Goal: Transaction & Acquisition: Subscribe to service/newsletter

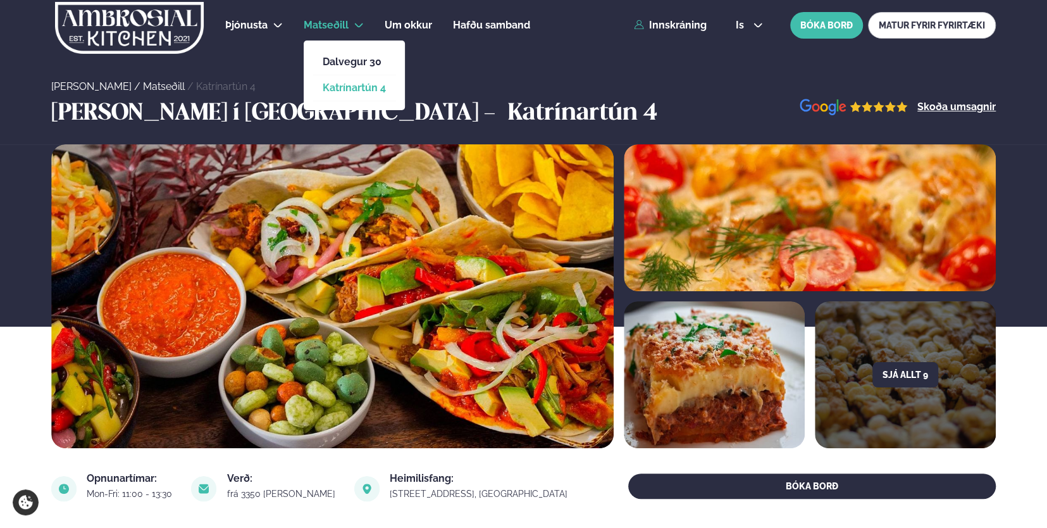
click at [351, 90] on link "Katrínartún 4" at bounding box center [354, 88] width 63 height 10
click at [378, 85] on link "Katrínartún 4" at bounding box center [354, 88] width 63 height 10
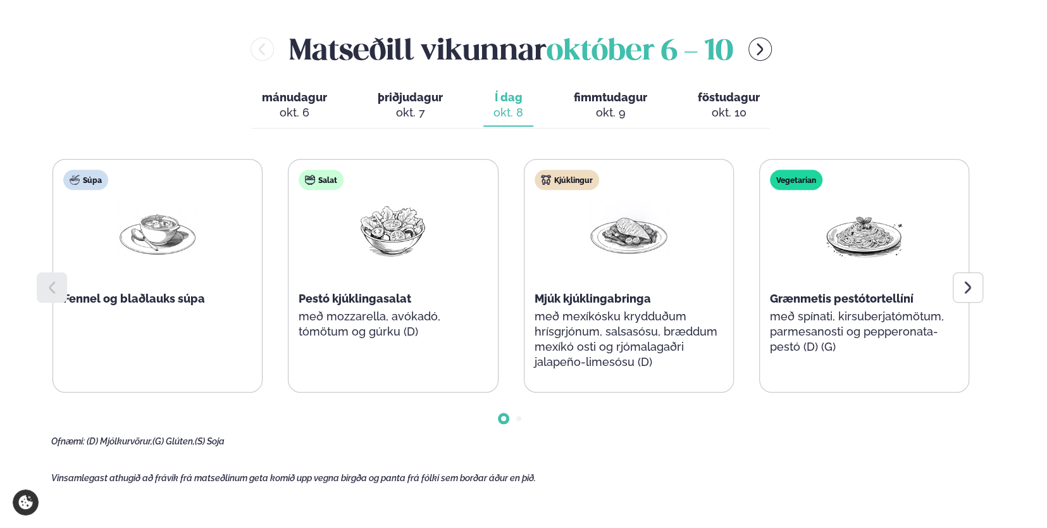
scroll to position [542, 0]
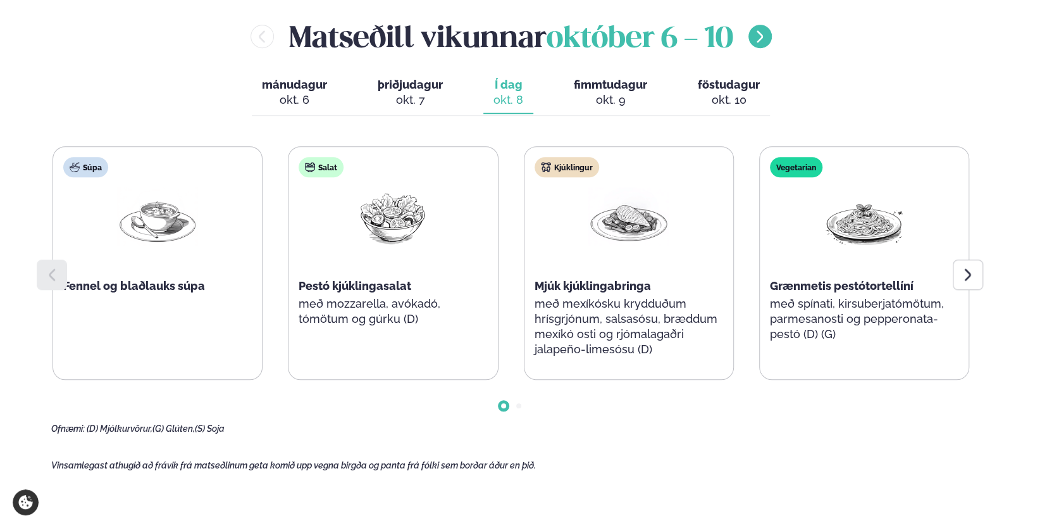
click at [764, 44] on button "menu-btn-right" at bounding box center [760, 36] width 23 height 23
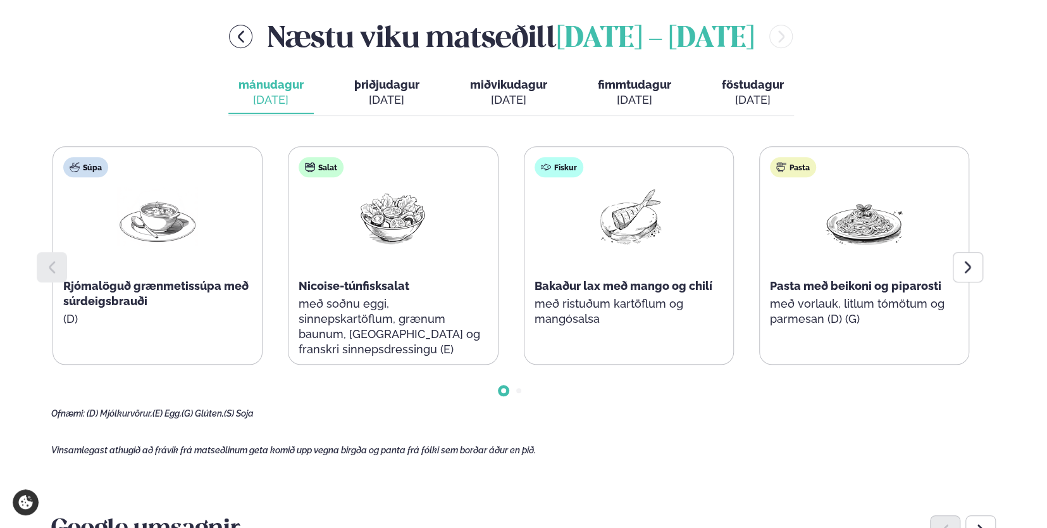
click at [411, 95] on div "[DATE]" at bounding box center [386, 99] width 65 height 15
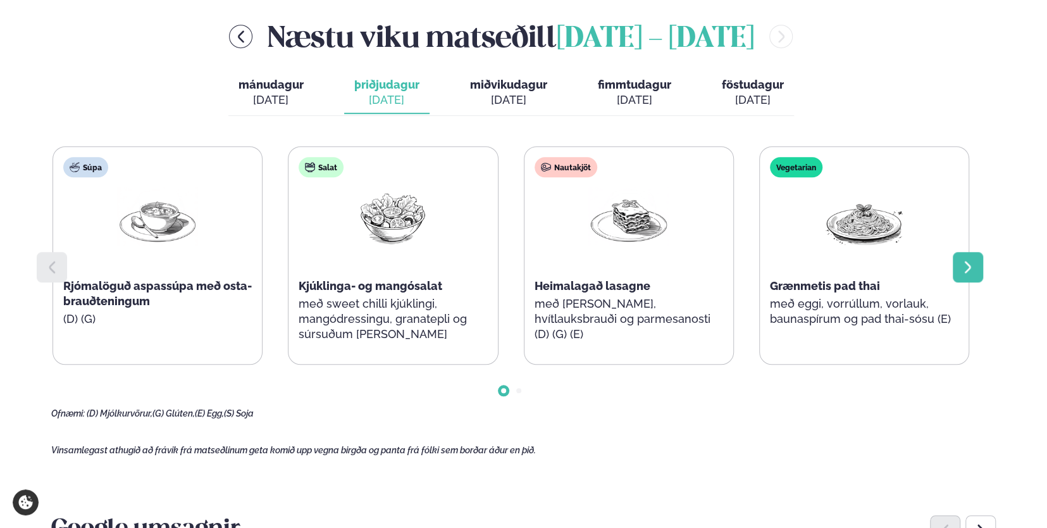
click at [971, 261] on icon at bounding box center [968, 266] width 15 height 15
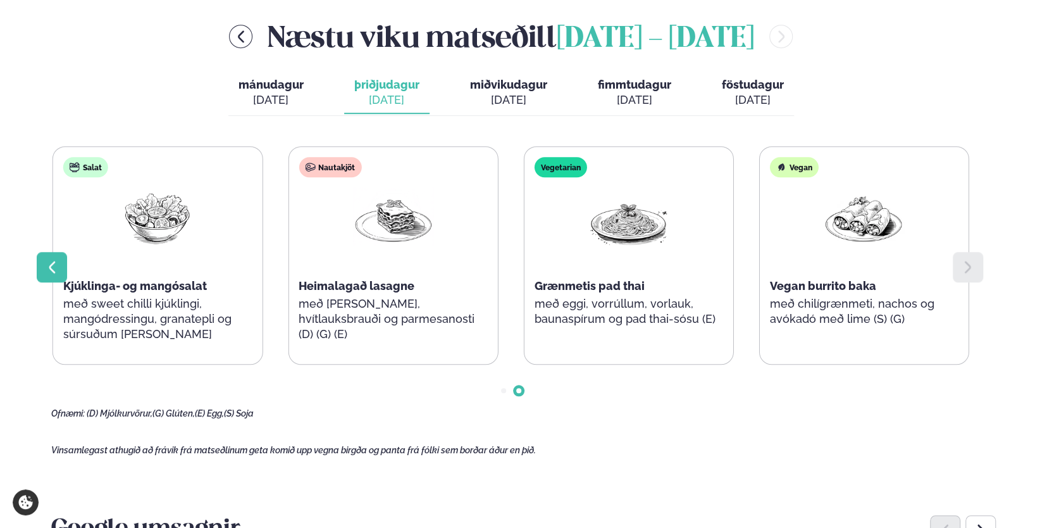
click at [53, 266] on icon at bounding box center [51, 266] width 15 height 15
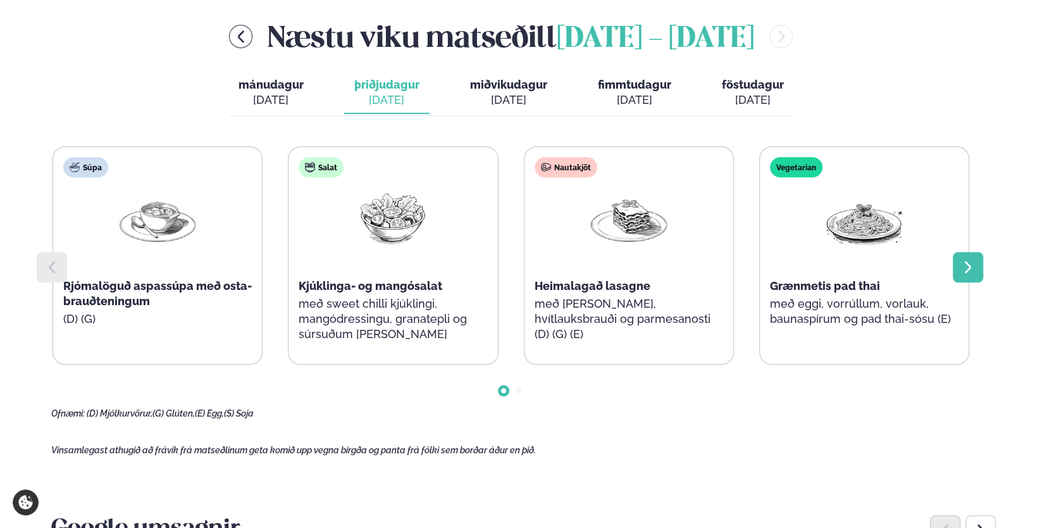
click at [970, 263] on icon at bounding box center [968, 266] width 15 height 15
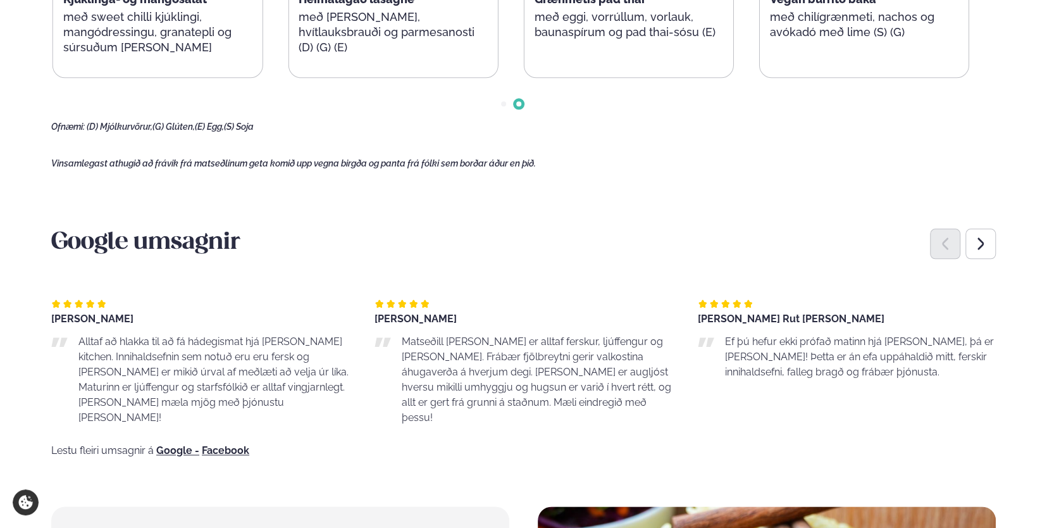
scroll to position [831, 0]
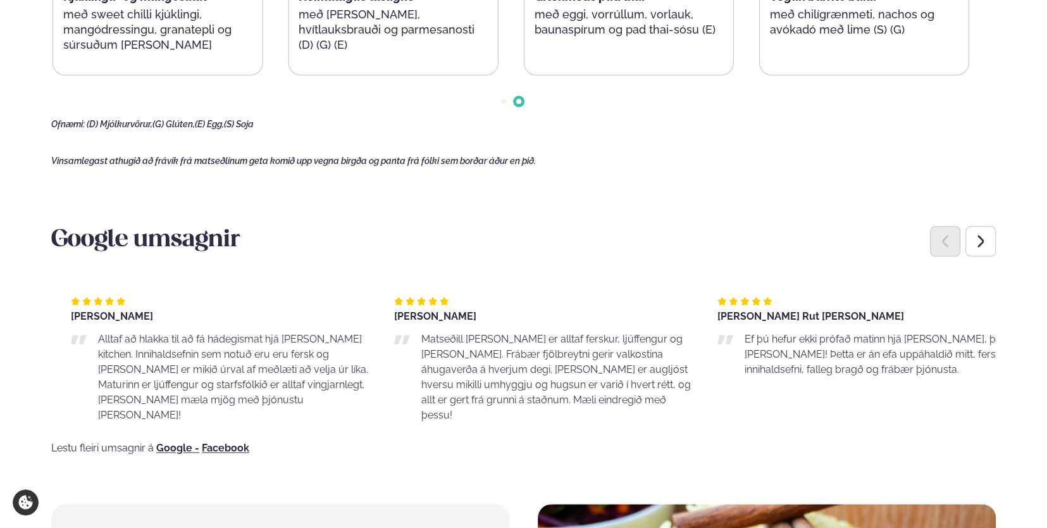
click at [295, 343] on span "Alltaf að hlakka til að fá hádegismat hjá [PERSON_NAME] kitchen. Innihaldsefnin…" at bounding box center [233, 377] width 270 height 88
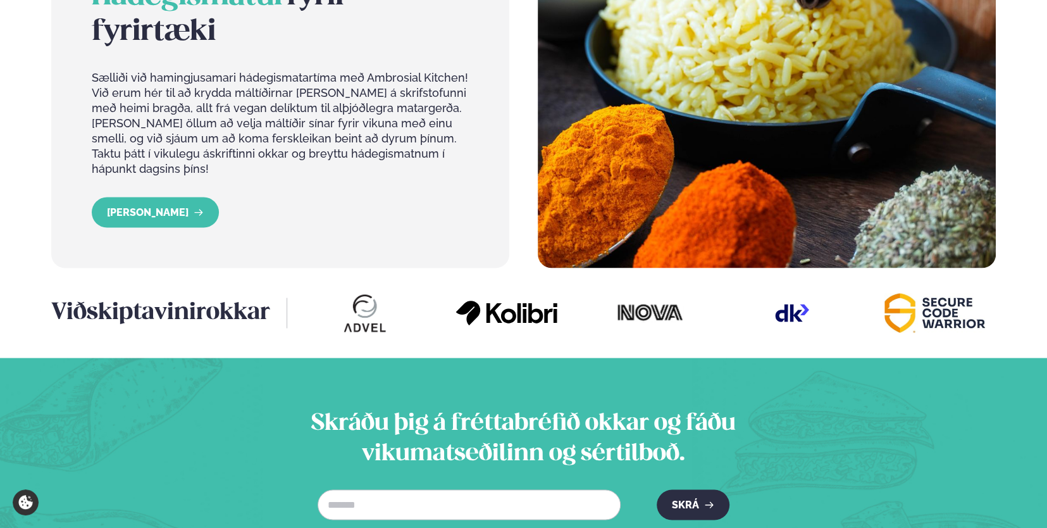
scroll to position [1446, 0]
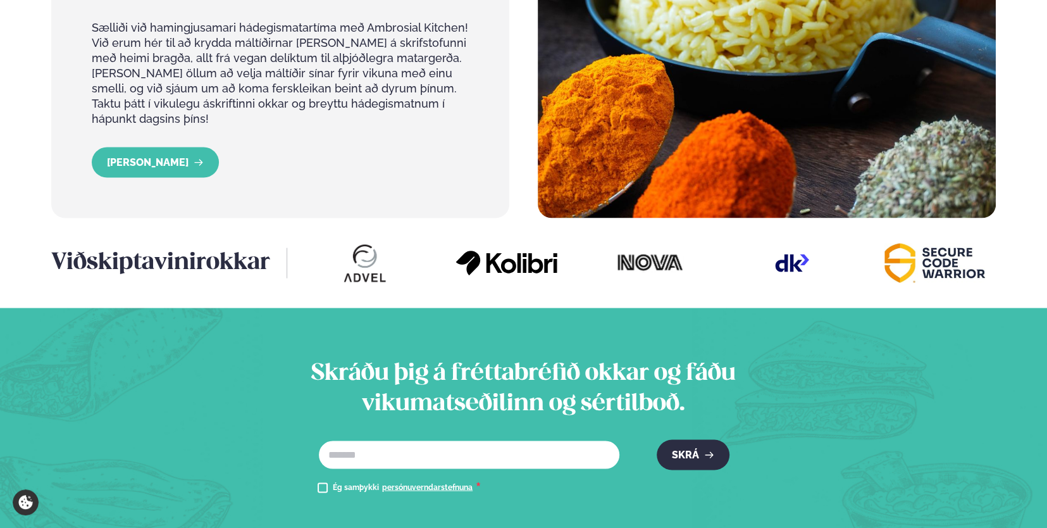
click at [379, 439] on input "text" at bounding box center [469, 454] width 303 height 30
type input "**********"
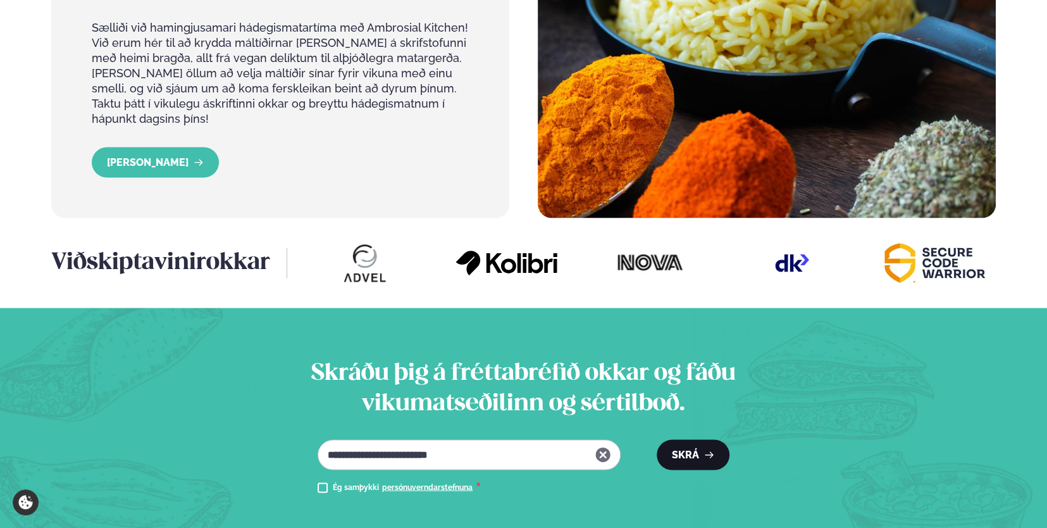
click at [696, 439] on button "Skrá" at bounding box center [693, 454] width 73 height 30
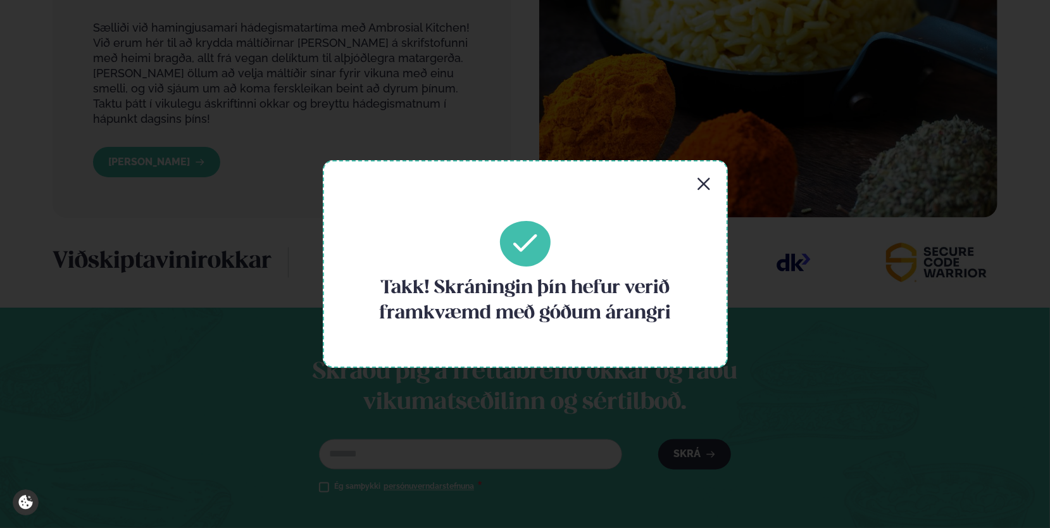
click at [703, 185] on icon "button" at bounding box center [703, 184] width 15 height 15
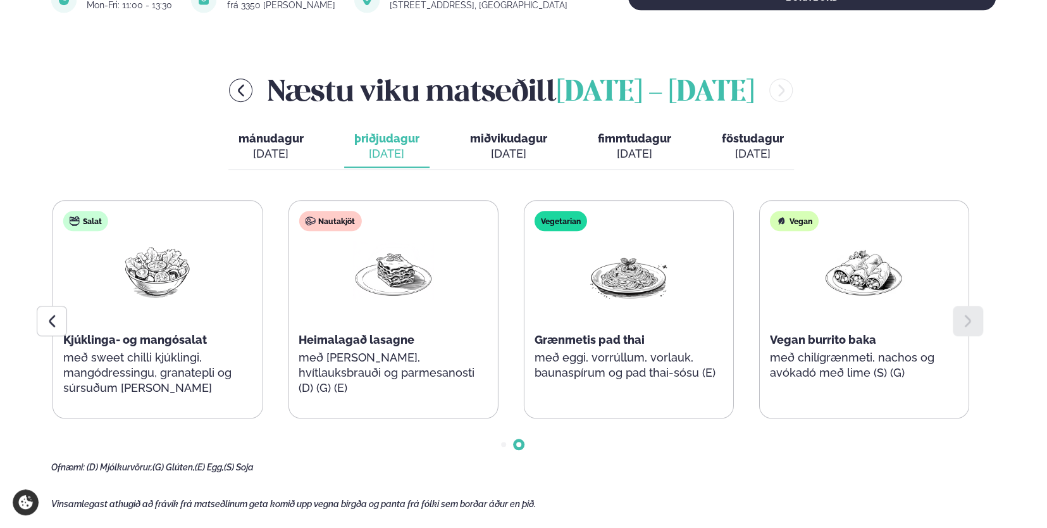
scroll to position [506, 0]
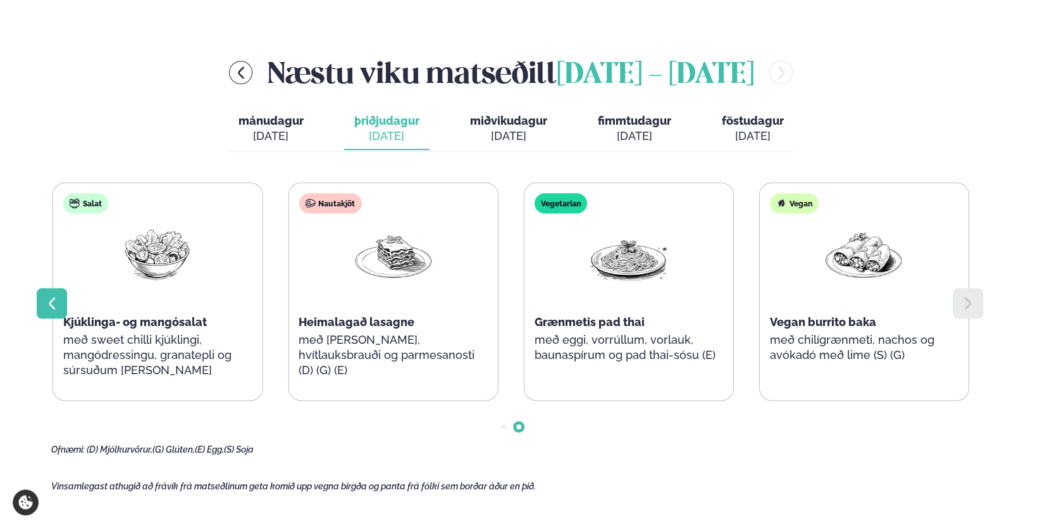
click at [53, 307] on icon at bounding box center [51, 302] width 15 height 15
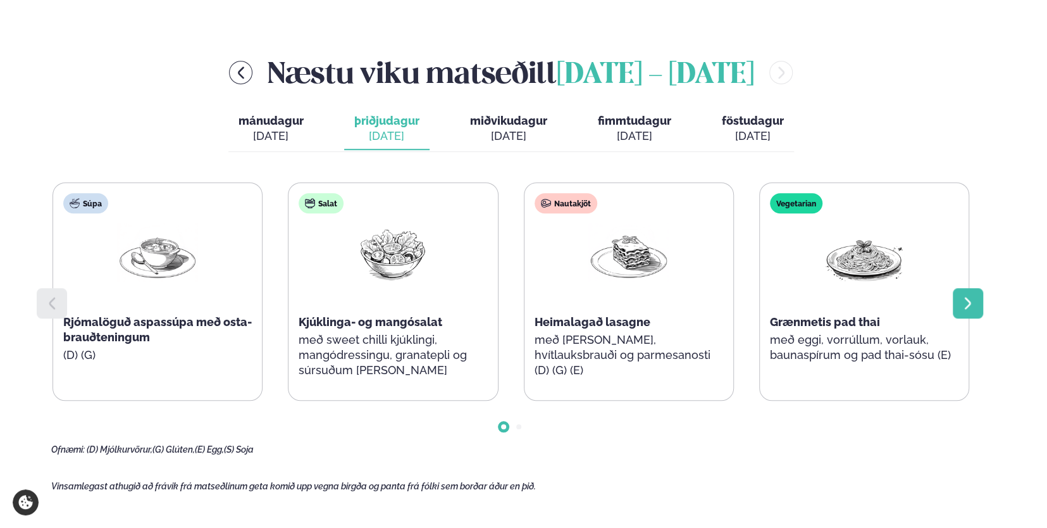
click at [975, 291] on div at bounding box center [968, 303] width 30 height 30
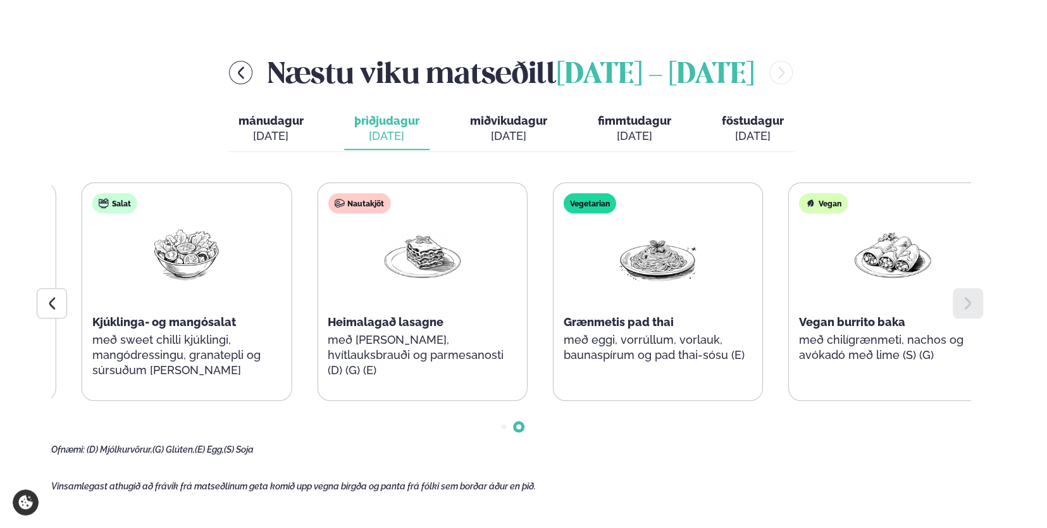
click at [563, 340] on div "Vegetarian Grænmetis pad thai með eggi, vorrúllum, vorlauk, baunaspírum og pad …" at bounding box center [658, 284] width 209 height 202
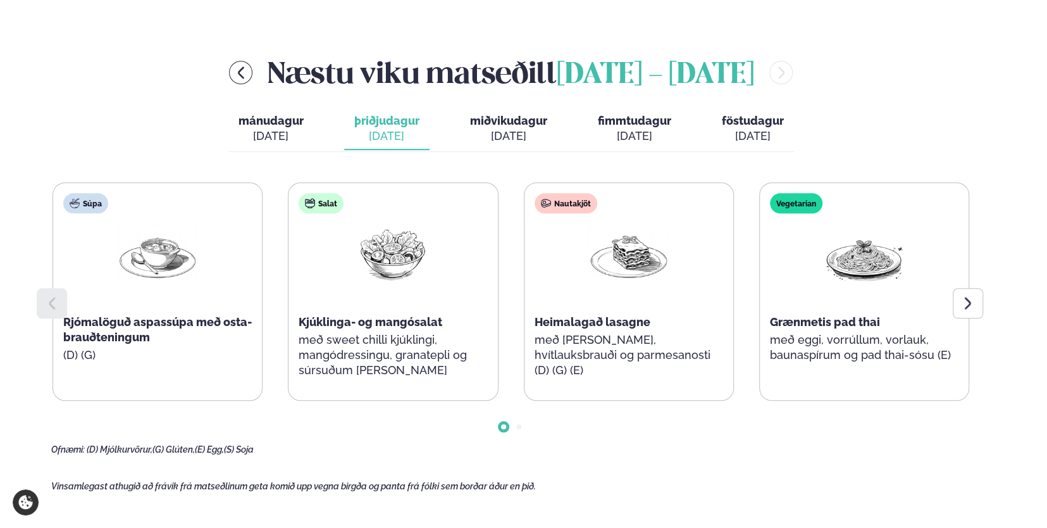
click at [815, 291] on div "Vegetarian Grænmetis pad thai með eggi, vorrúllum, vorlauk, baunaspírum og pad …" at bounding box center [864, 284] width 209 height 202
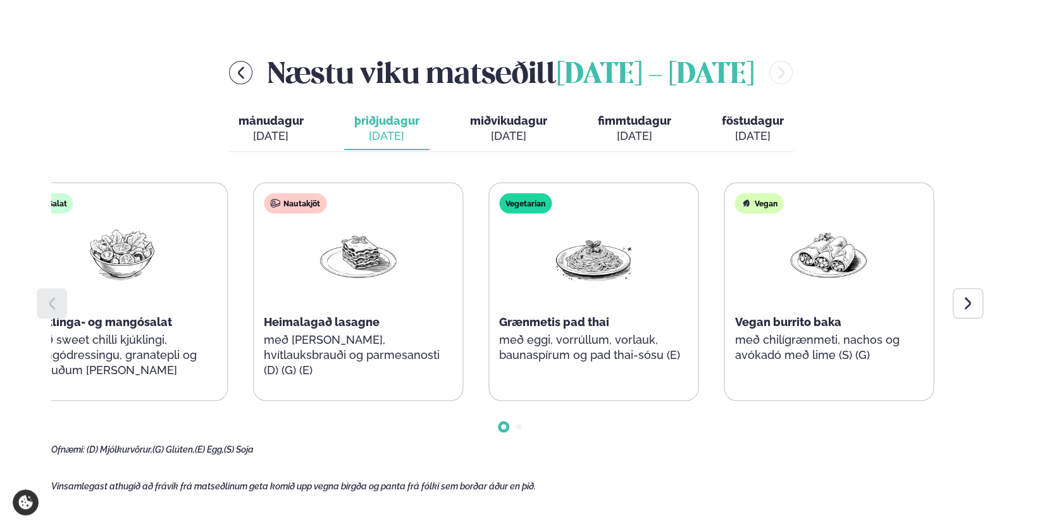
click at [490, 264] on div "Vegetarian Grænmetis pad thai með eggi, vorrúllum, vorlauk, baunaspírum og pad …" at bounding box center [593, 284] width 209 height 202
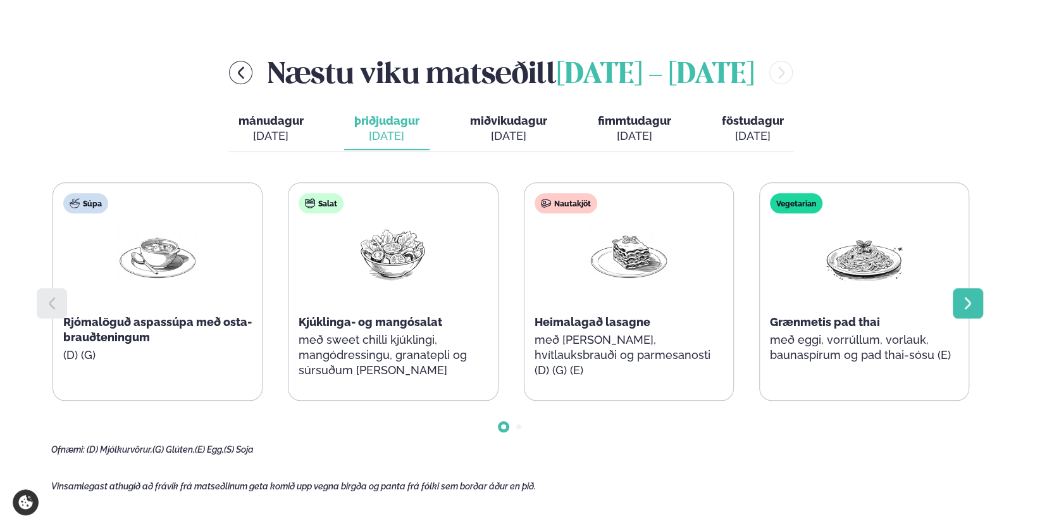
click at [962, 309] on icon at bounding box center [968, 302] width 15 height 15
